Goal: Navigation & Orientation: Find specific page/section

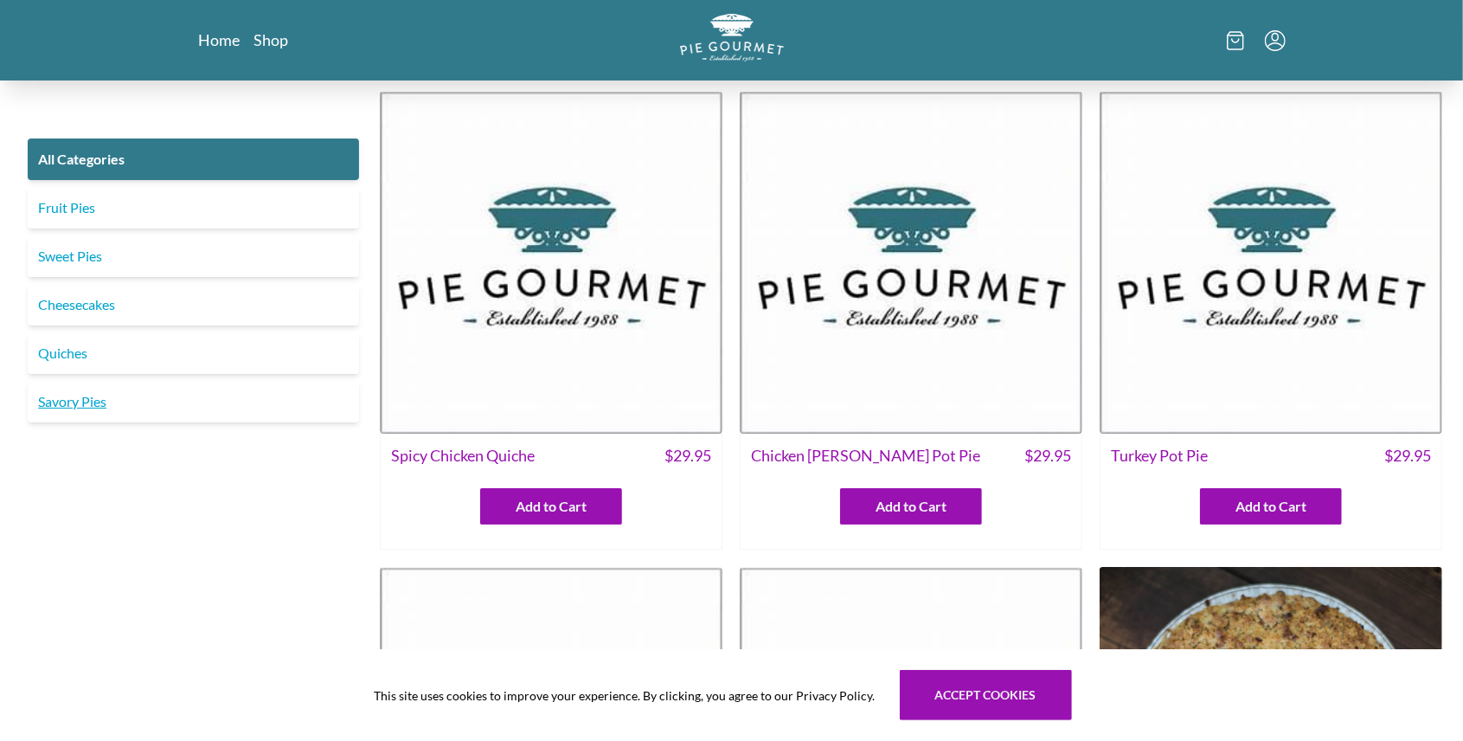
click at [118, 410] on link "Savory Pies" at bounding box center [193, 402] width 331 height 42
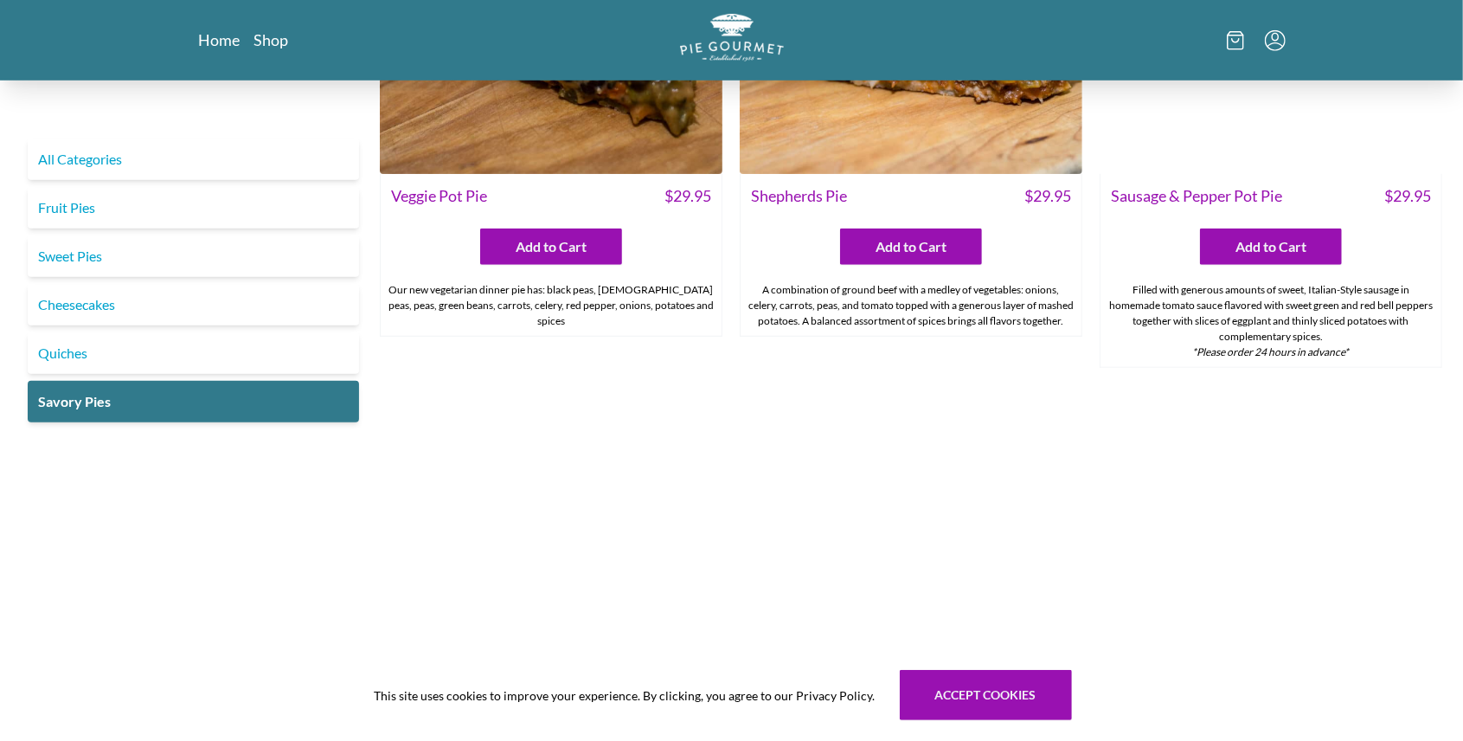
scroll to position [865, 0]
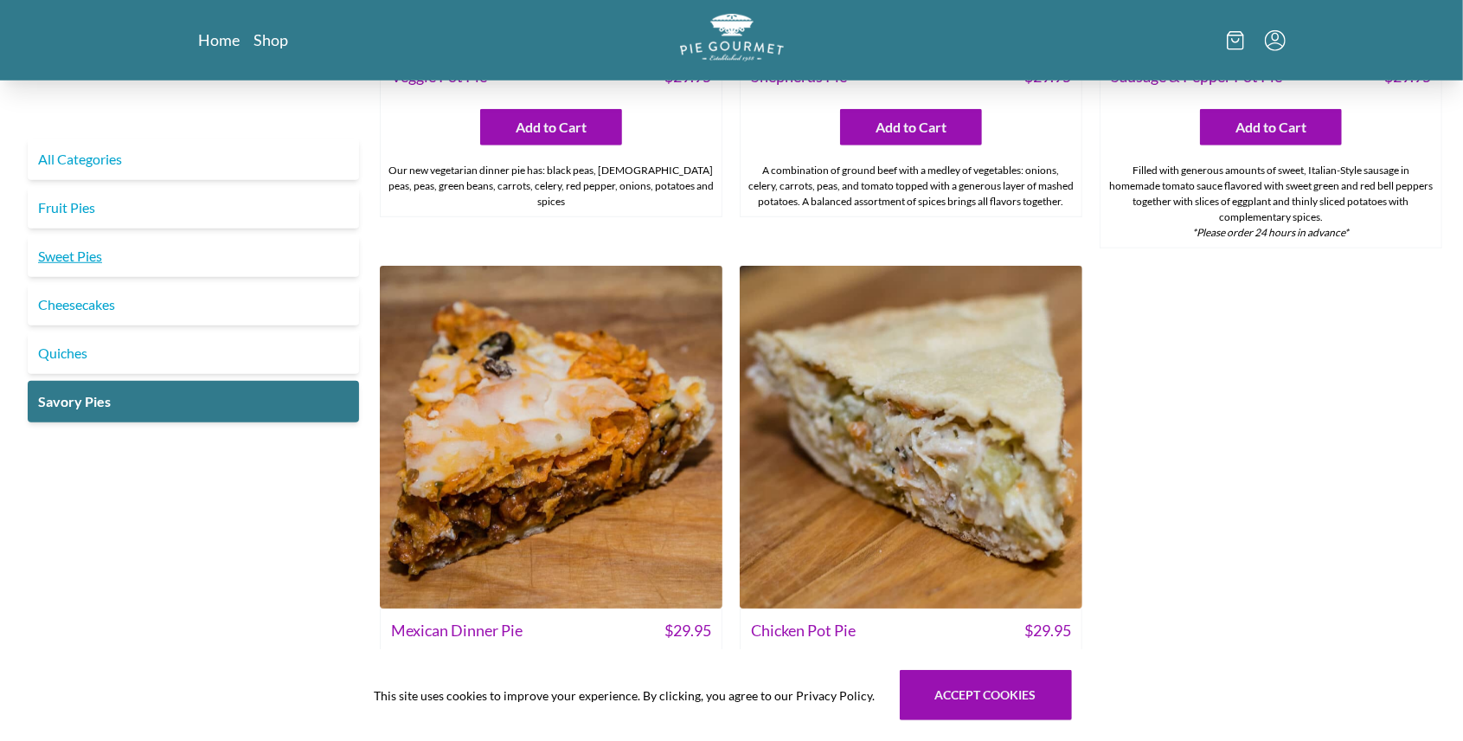
click at [134, 247] on link "Sweet Pies" at bounding box center [193, 256] width 331 height 42
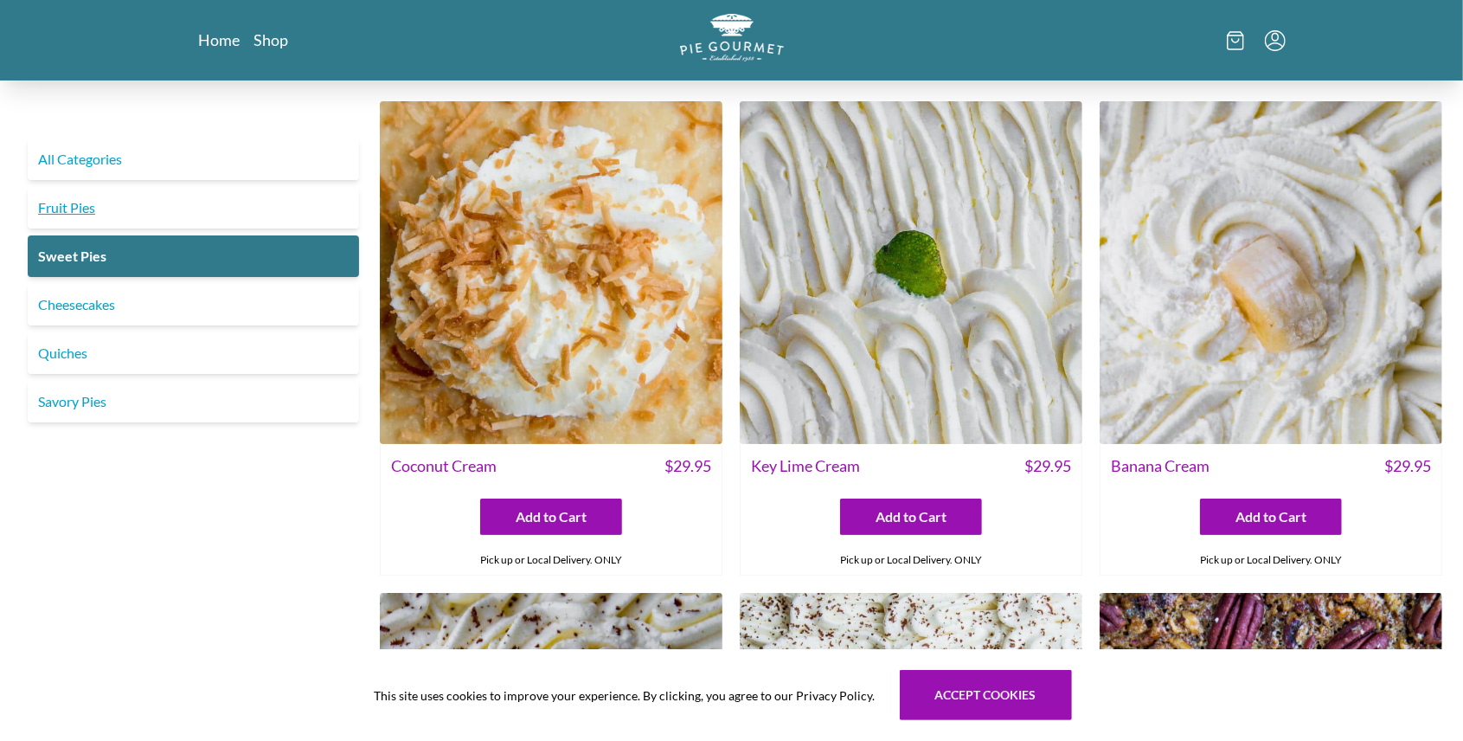
click at [246, 209] on link "Fruit Pies" at bounding box center [193, 208] width 331 height 42
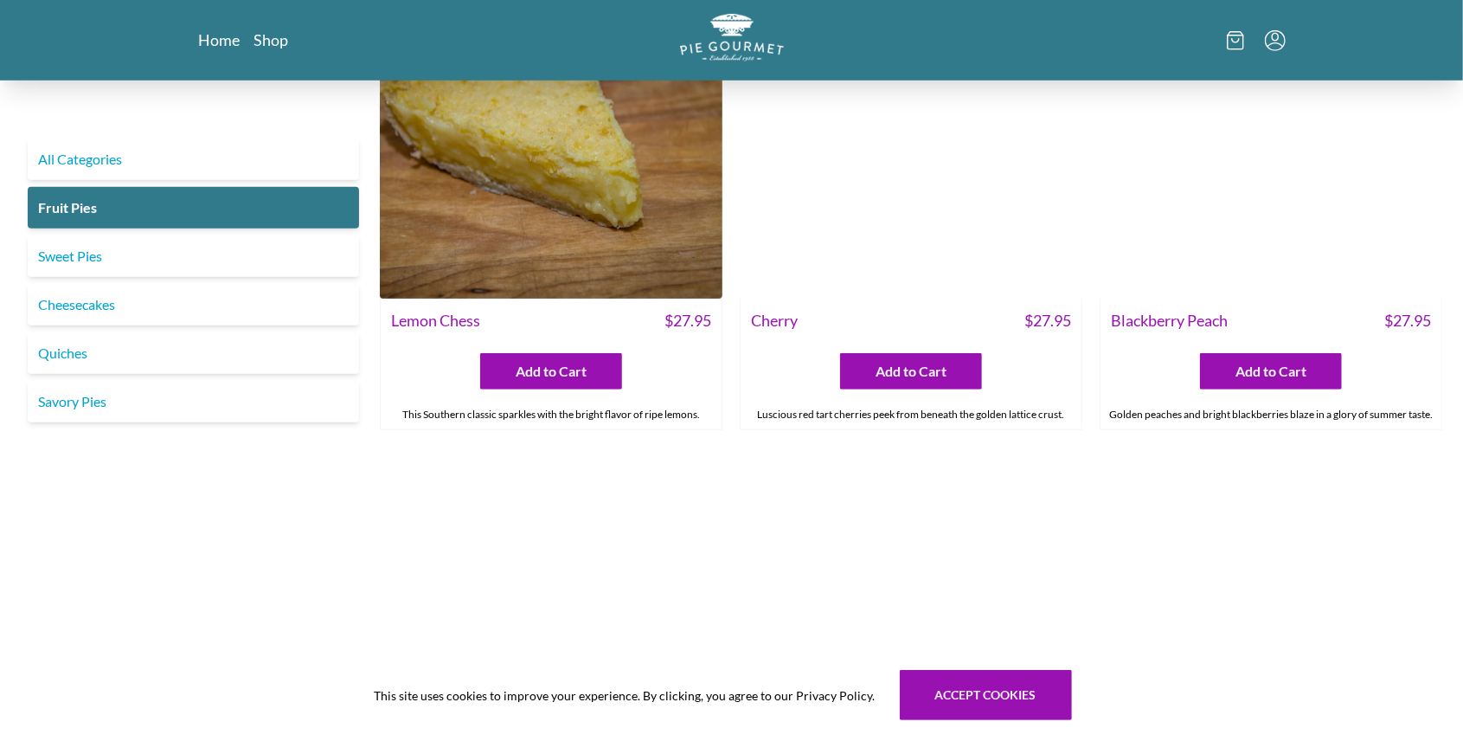
scroll to position [395, 0]
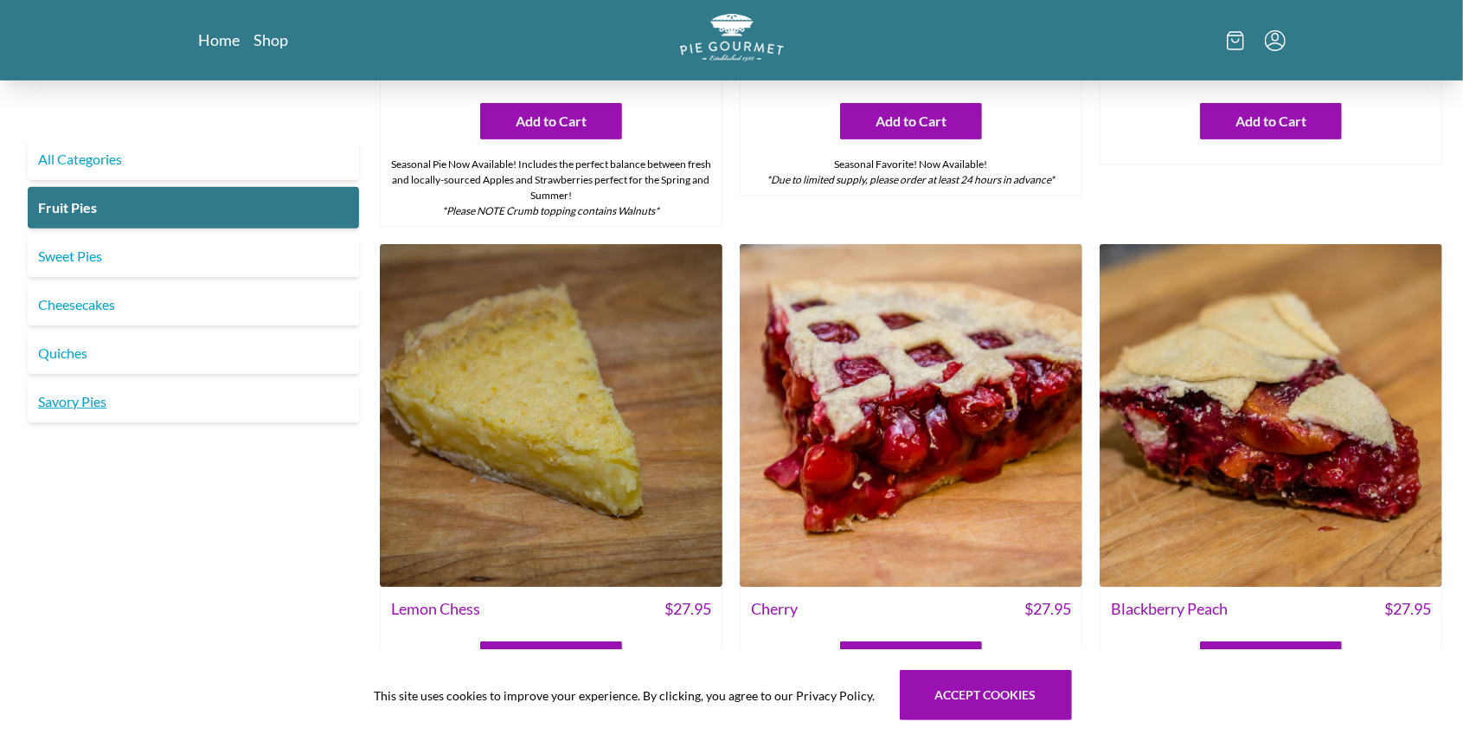
click at [232, 395] on link "Savory Pies" at bounding box center [193, 402] width 331 height 42
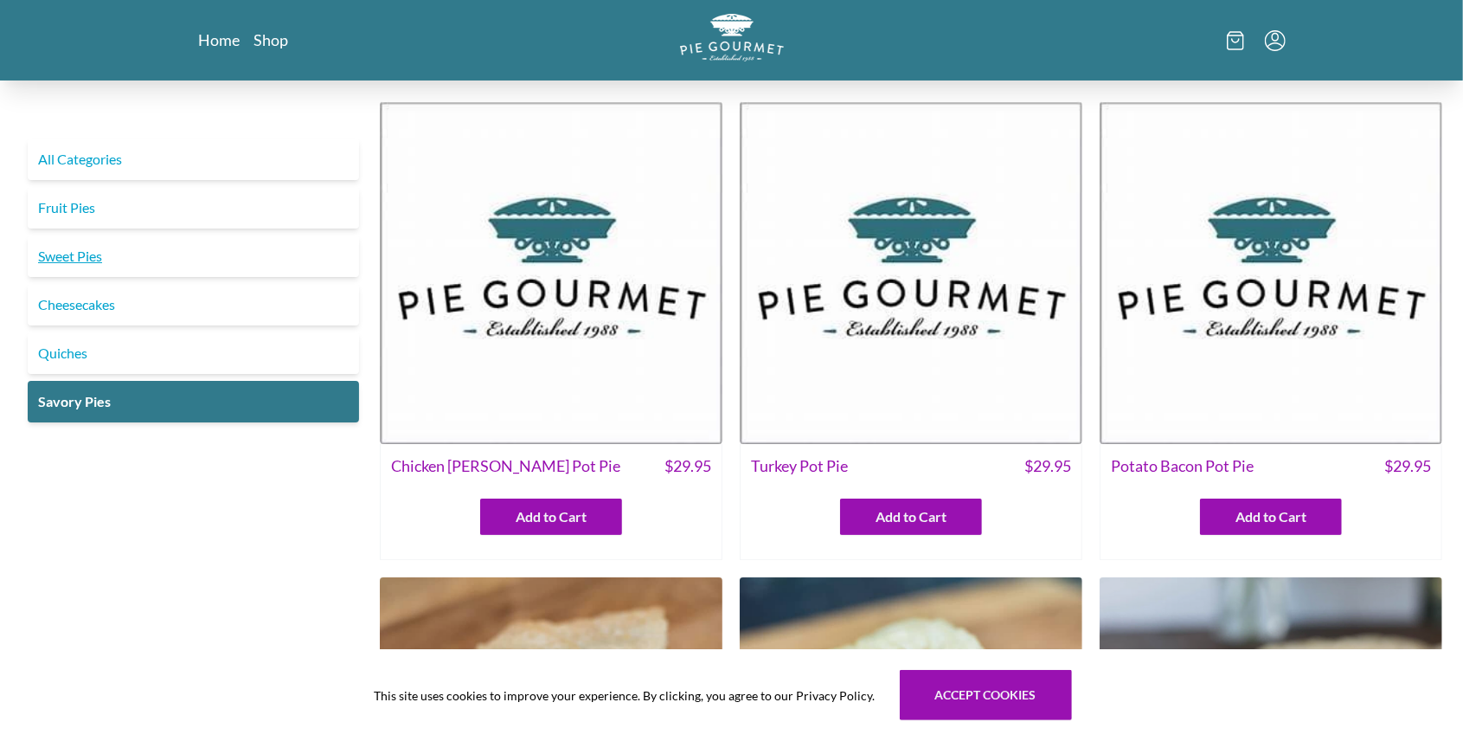
click at [166, 263] on link "Sweet Pies" at bounding box center [193, 256] width 331 height 42
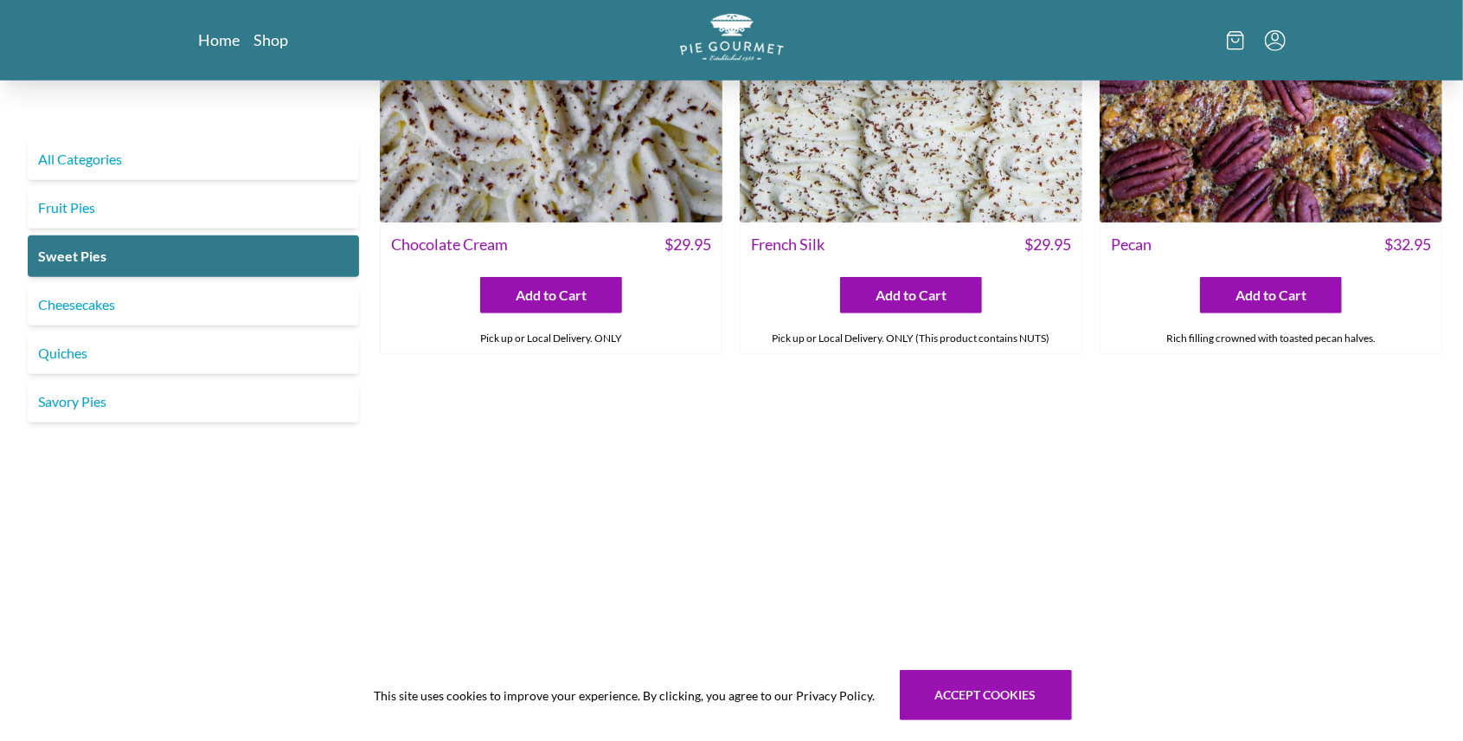
scroll to position [692, 0]
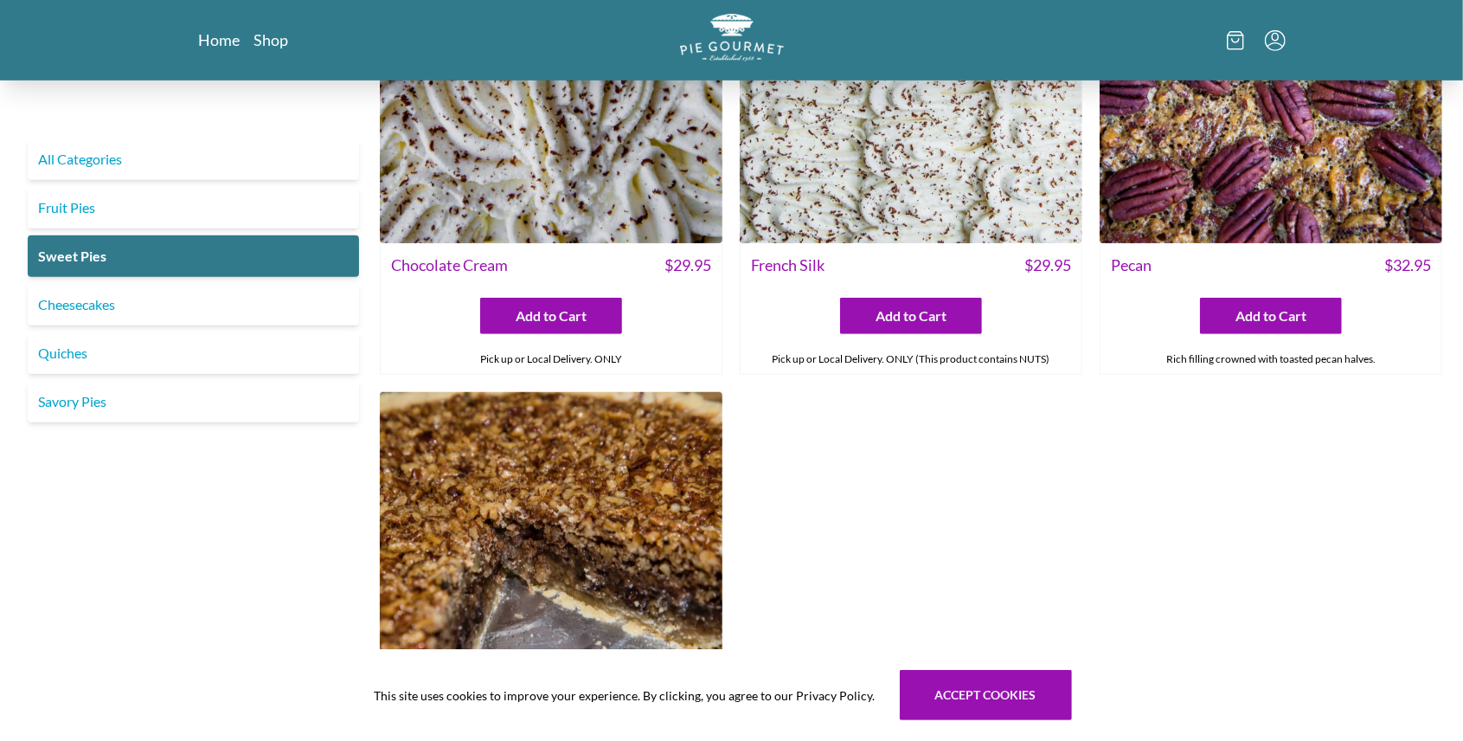
click at [241, 492] on div "All Categories Fruit Pies Sweet Pies Cheesecakes Quiches Savory Pies" at bounding box center [193, 133] width 345 height 1468
click at [151, 396] on link "Savory Pies" at bounding box center [193, 402] width 331 height 42
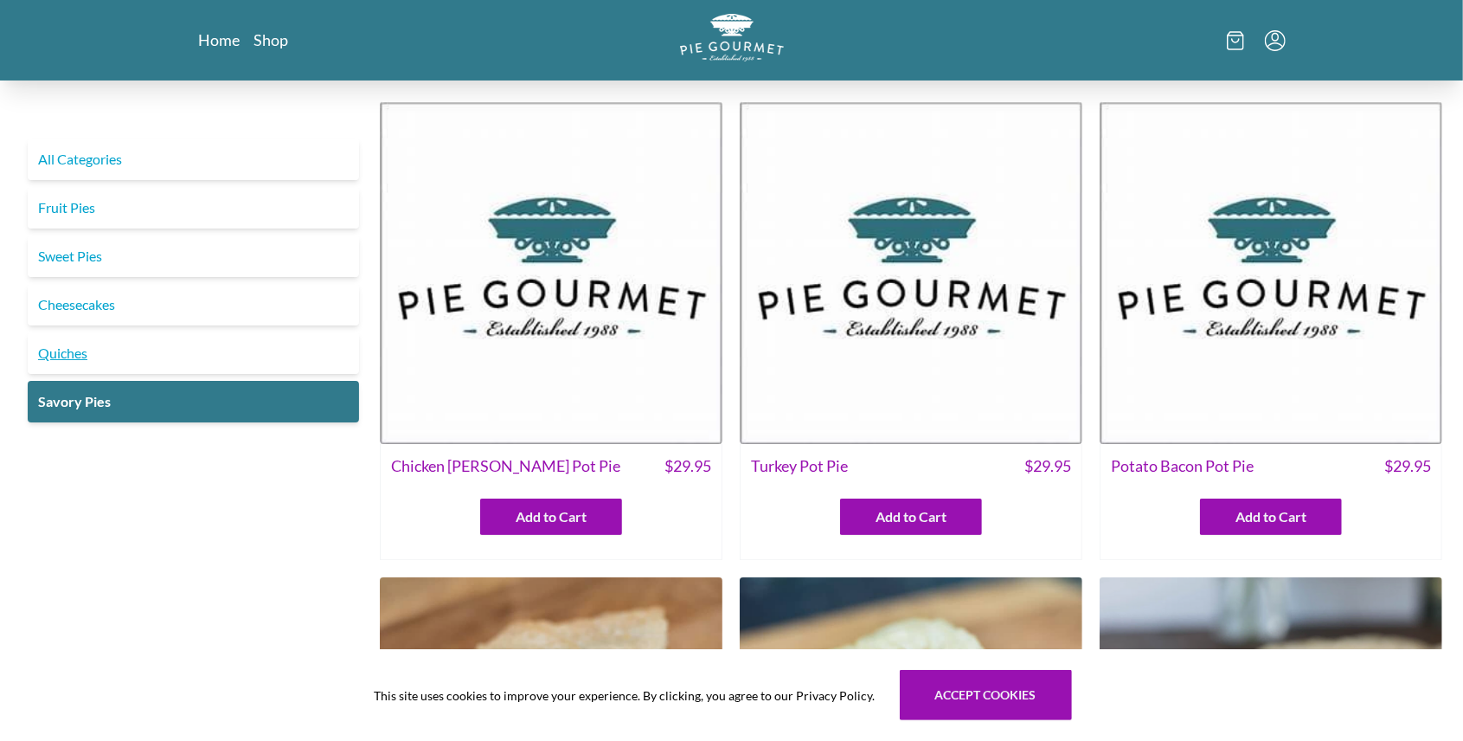
click at [112, 351] on link "Quiches" at bounding box center [193, 353] width 331 height 42
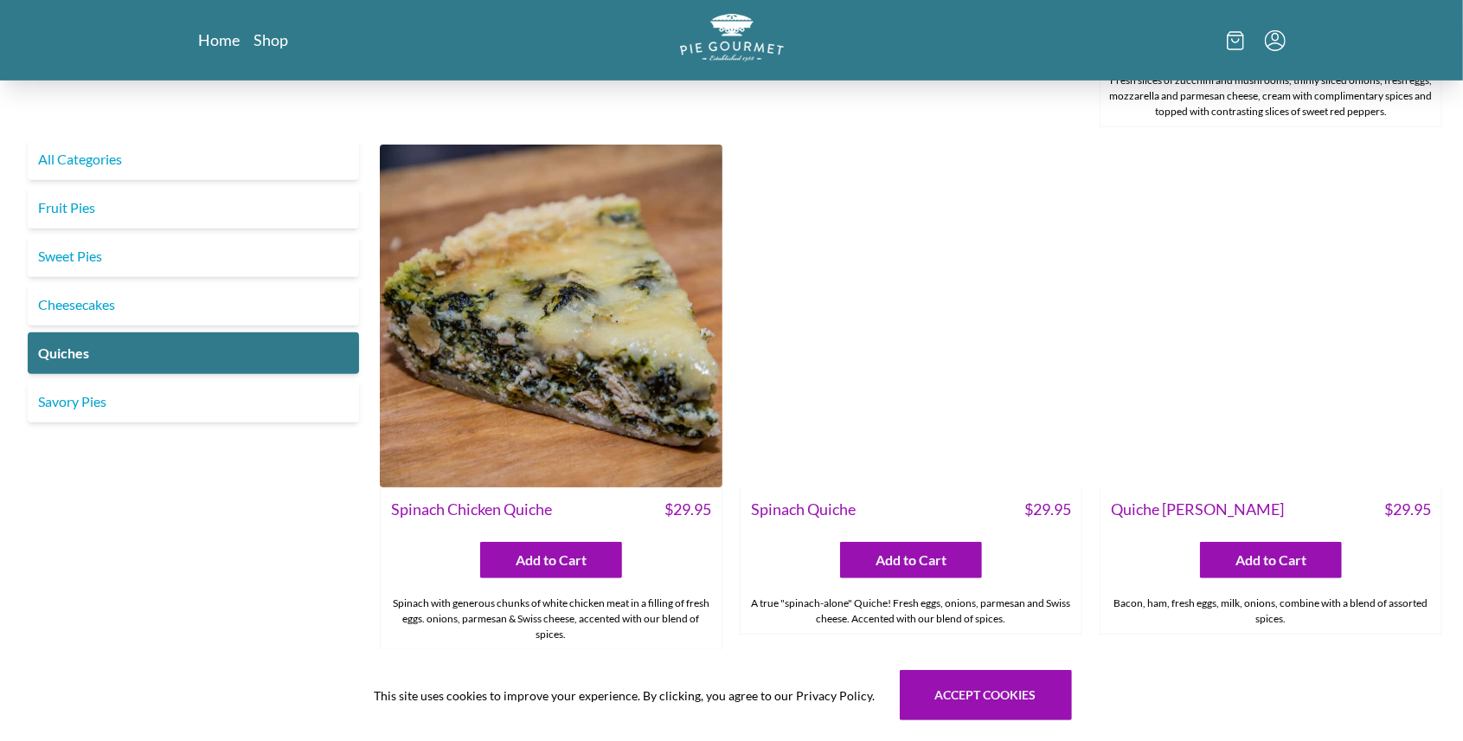
scroll to position [288, 0]
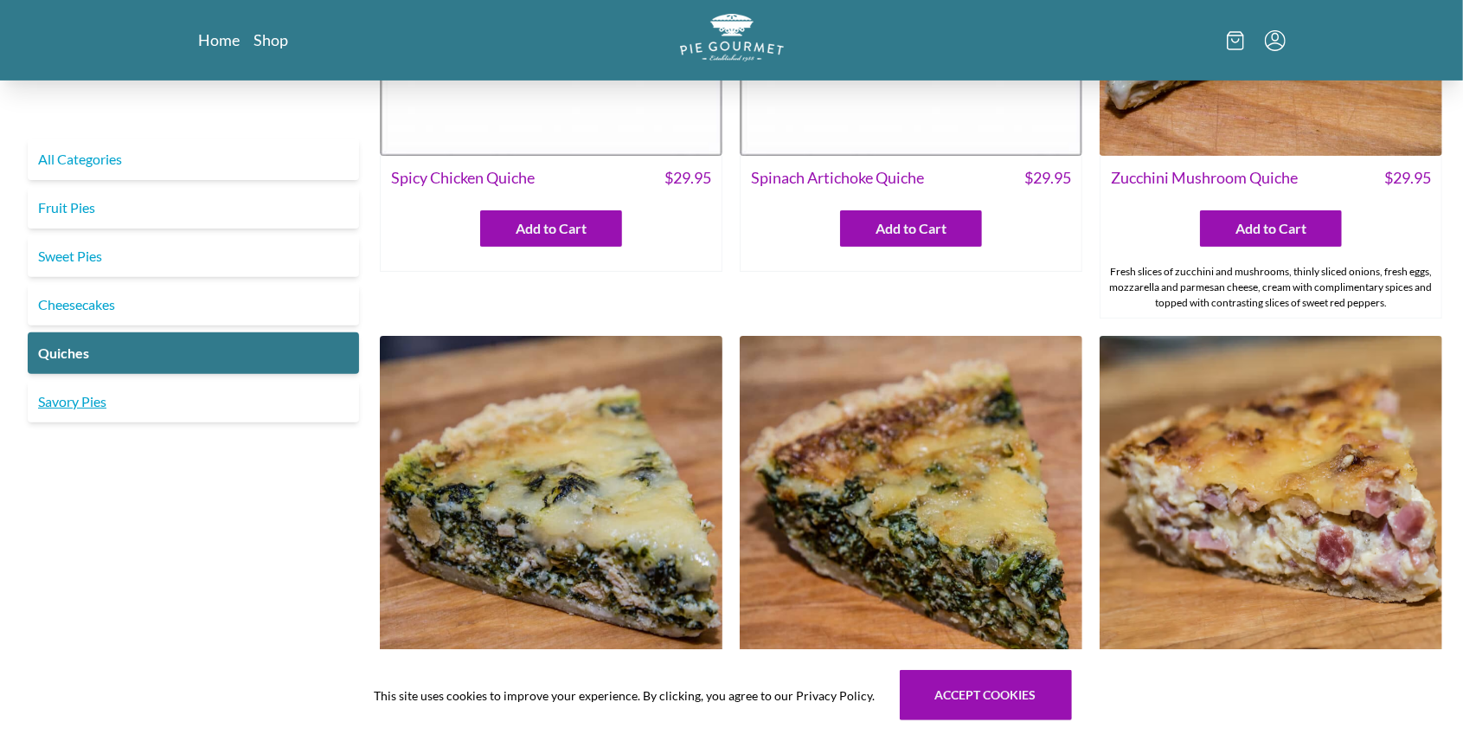
click at [291, 415] on link "Savory Pies" at bounding box center [193, 402] width 331 height 42
